Goal: Navigation & Orientation: Find specific page/section

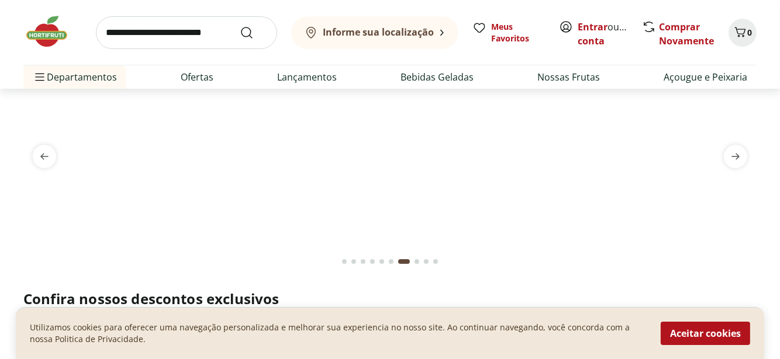
scroll to position [53, 0]
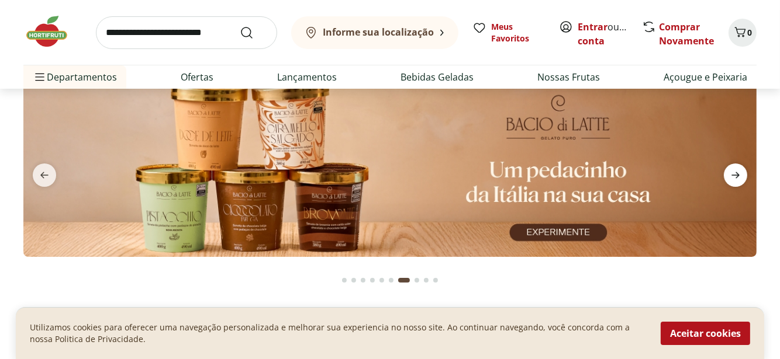
click at [732, 177] on icon "next" at bounding box center [735, 175] width 14 height 14
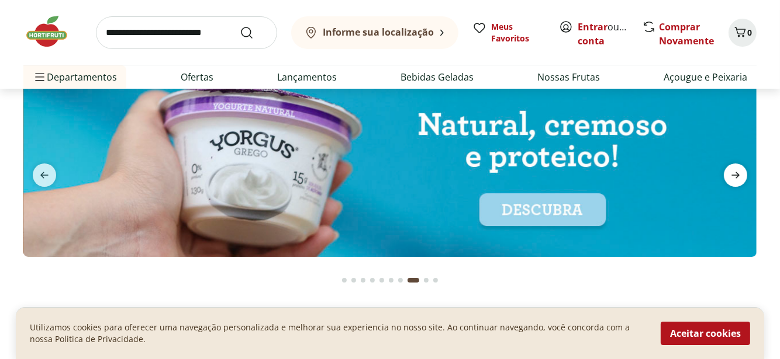
click at [732, 177] on icon "next" at bounding box center [735, 175] width 14 height 14
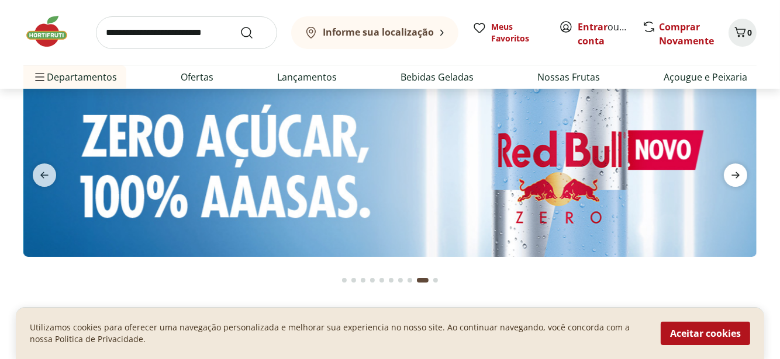
click at [732, 177] on icon "next" at bounding box center [735, 175] width 14 height 14
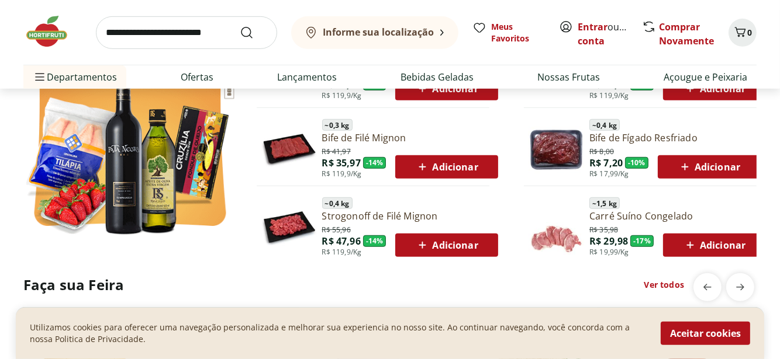
scroll to position [797, 0]
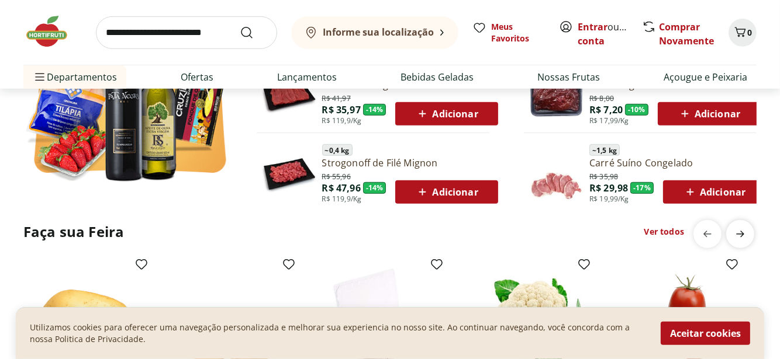
click at [749, 231] on span "next" at bounding box center [739, 234] width 23 height 23
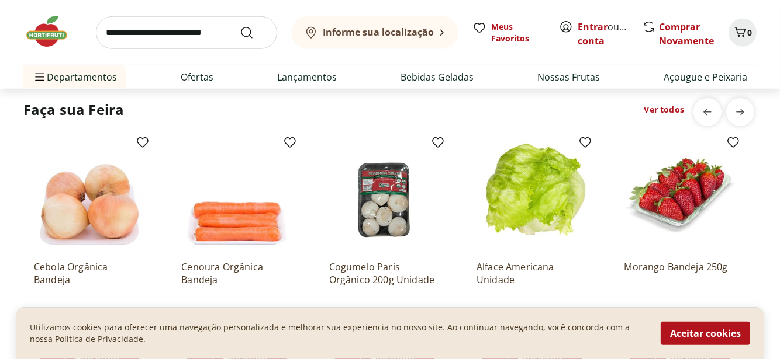
scroll to position [903, 0]
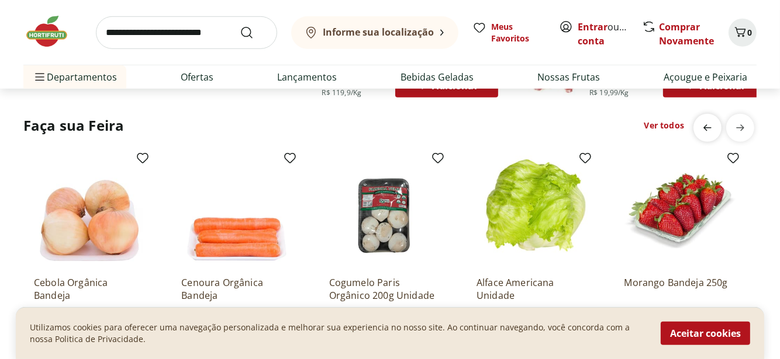
click at [701, 122] on icon "previous" at bounding box center [707, 128] width 14 height 14
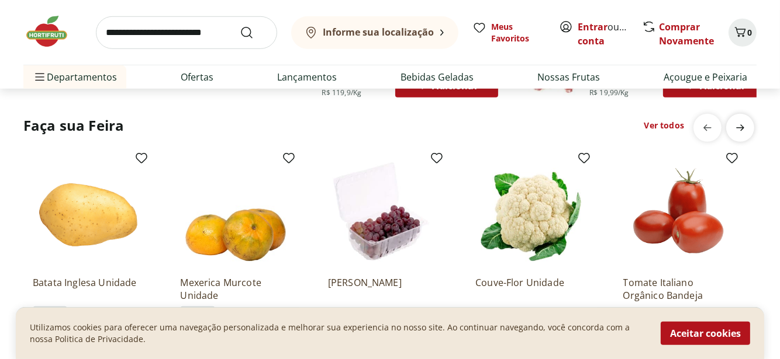
click at [740, 134] on icon "next" at bounding box center [740, 128] width 14 height 14
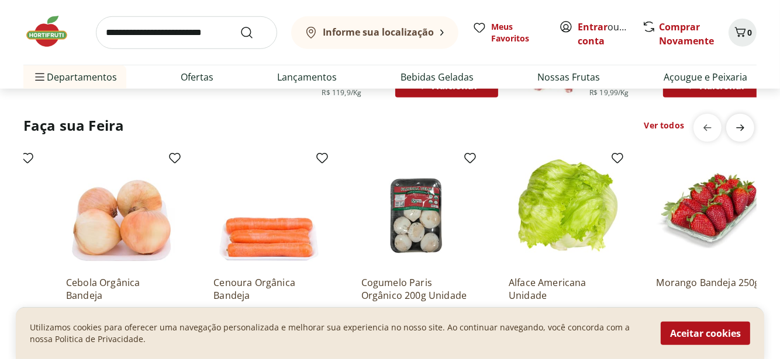
scroll to position [0, 736]
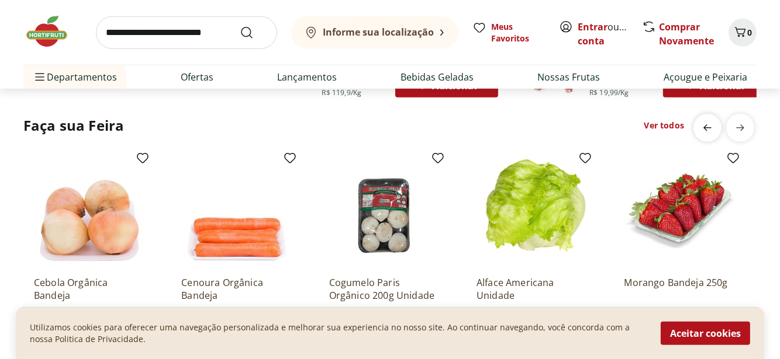
click at [712, 128] on icon "previous" at bounding box center [707, 128] width 14 height 14
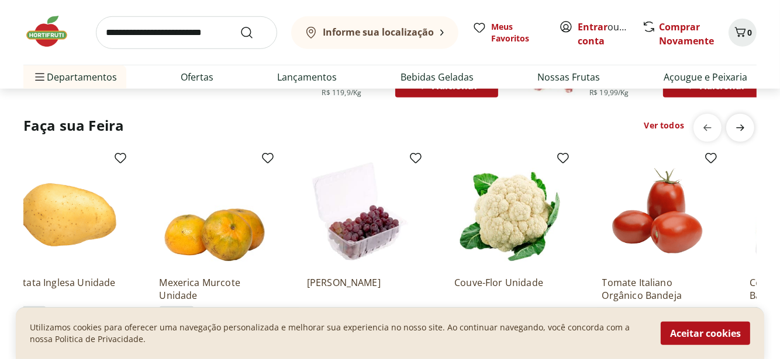
scroll to position [0, 0]
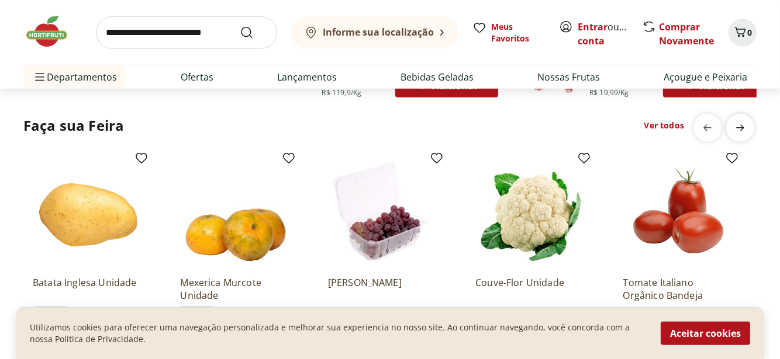
click at [735, 127] on icon "next" at bounding box center [740, 128] width 14 height 14
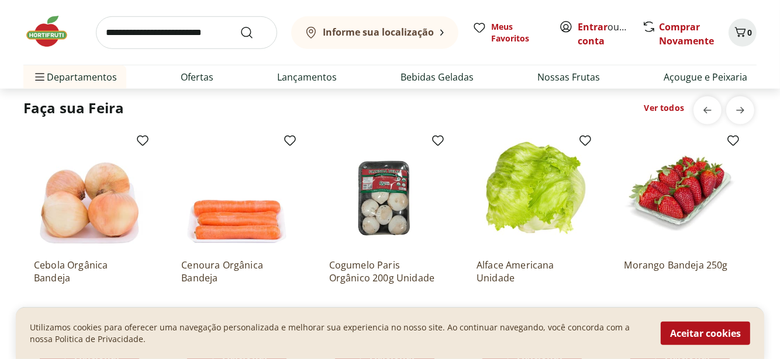
scroll to position [903, 0]
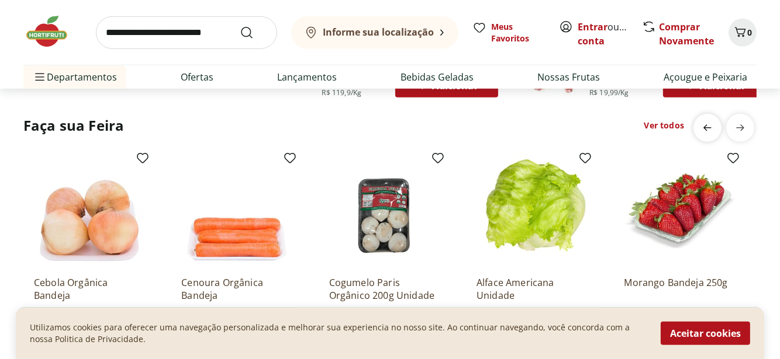
click at [703, 128] on icon "previous" at bounding box center [707, 128] width 14 height 14
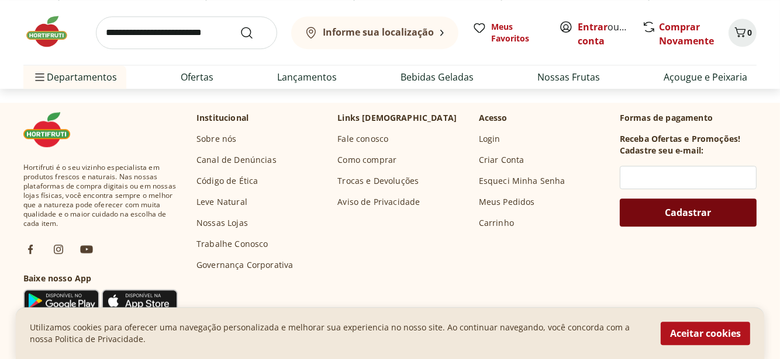
scroll to position [3436, 0]
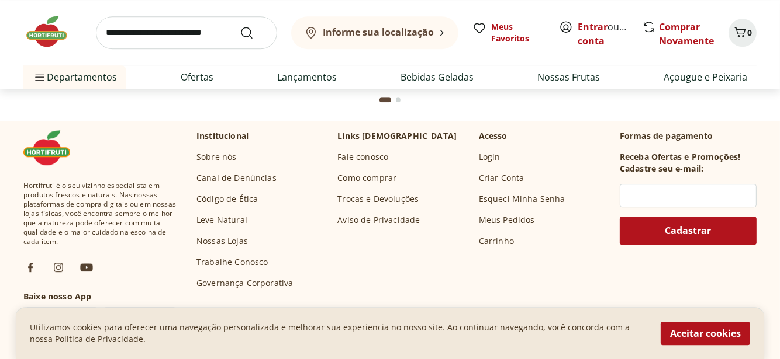
click at [214, 267] on link "Trabalhe Conosco" at bounding box center [232, 263] width 72 height 12
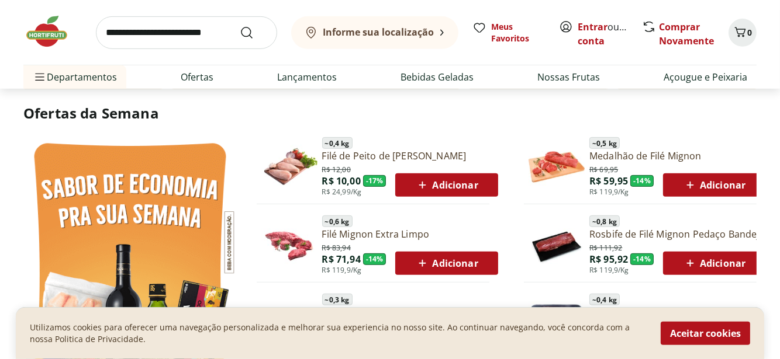
scroll to position [0, 0]
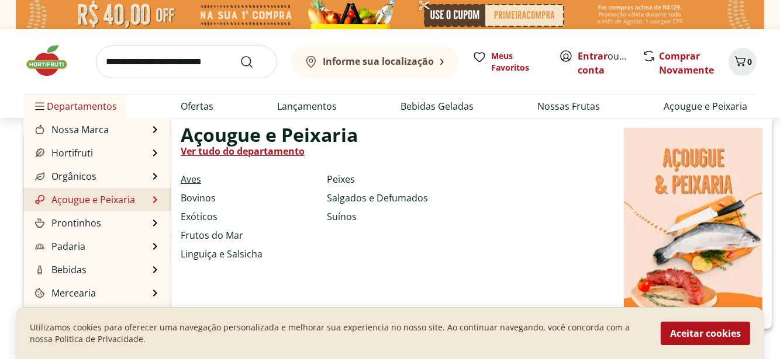
click at [193, 178] on link "Aves" at bounding box center [191, 179] width 20 height 14
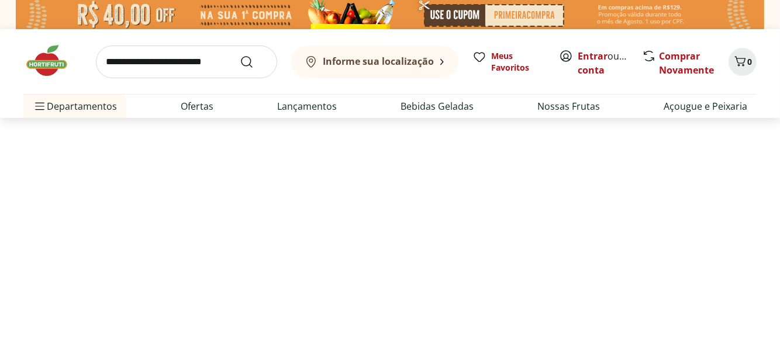
select select "**********"
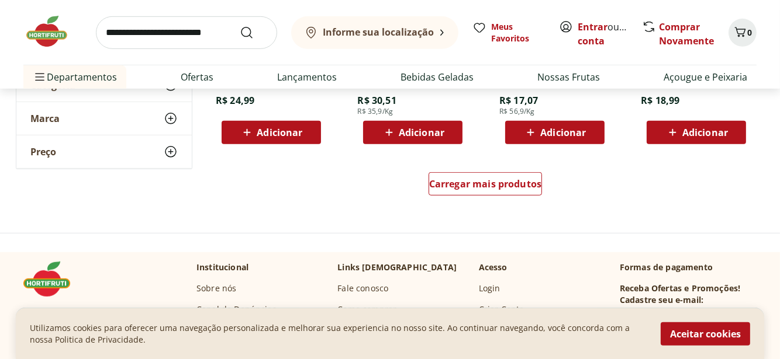
scroll to position [743, 0]
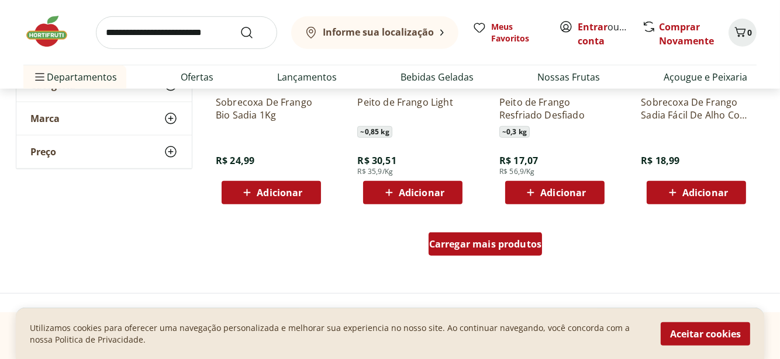
click at [462, 240] on span "Carregar mais produtos" at bounding box center [485, 244] width 113 height 9
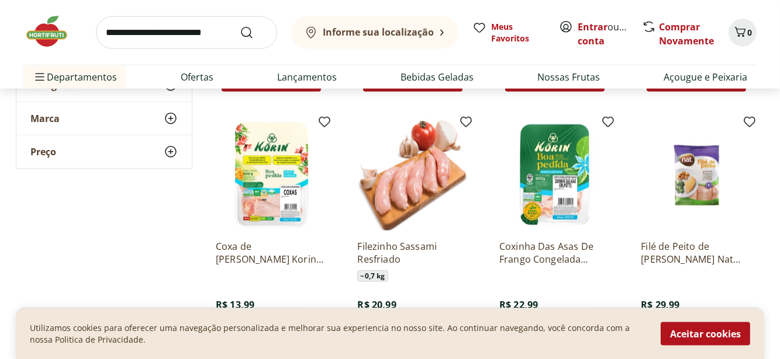
scroll to position [1222, 0]
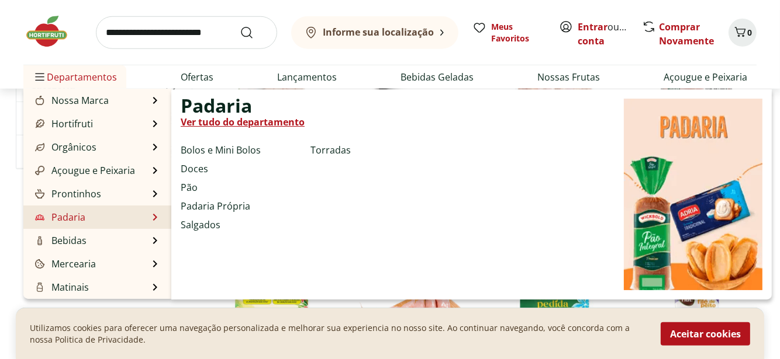
click at [219, 123] on link "Ver tudo do departamento" at bounding box center [243, 122] width 124 height 14
select select "**********"
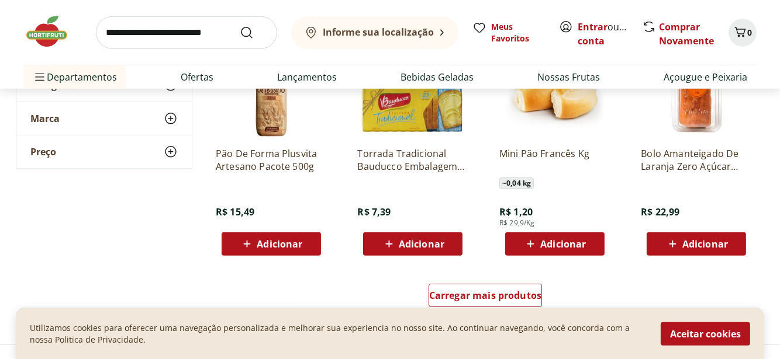
scroll to position [690, 0]
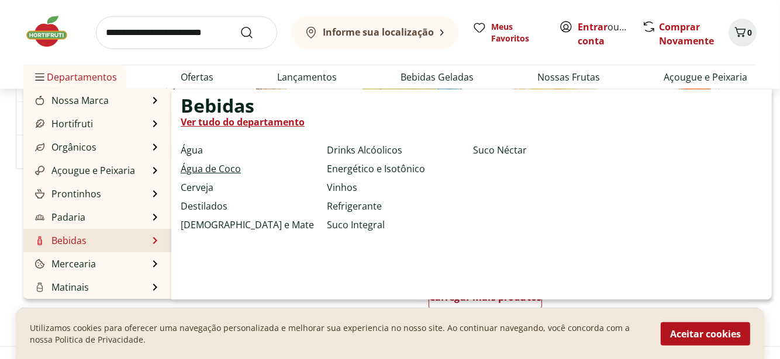
click at [214, 165] on link "Água de Coco" at bounding box center [211, 169] width 60 height 14
select select "**********"
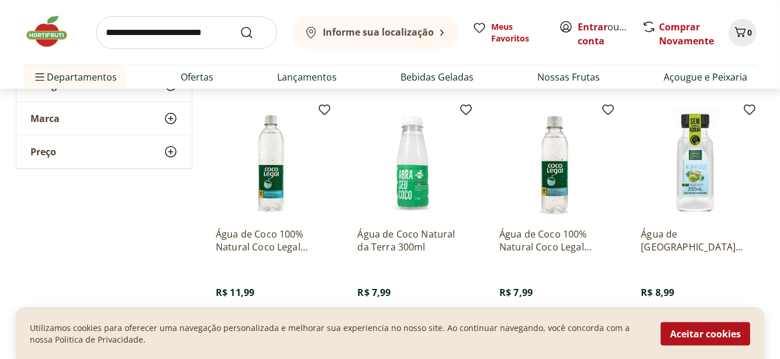
scroll to position [372, 0]
